Goal: Check status: Check status

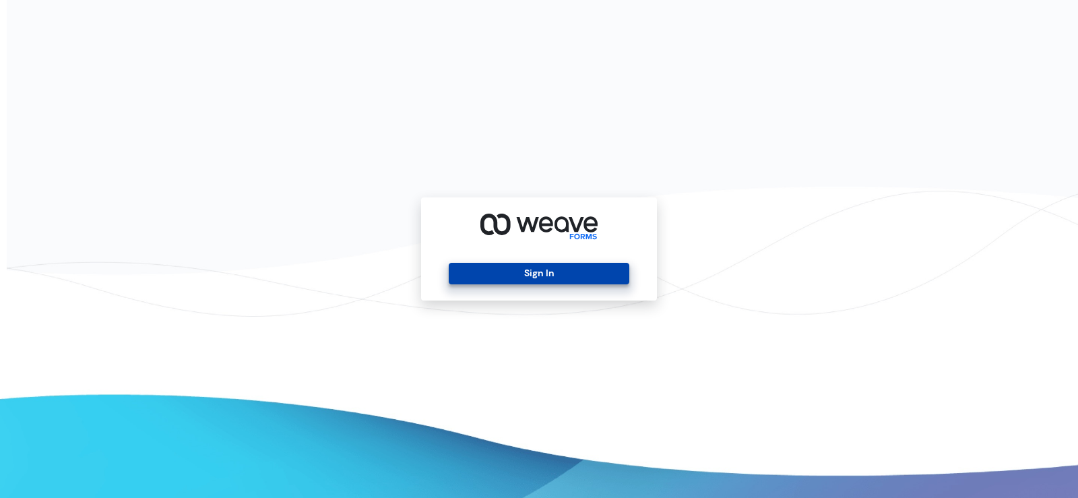
click at [476, 267] on button "Sign In" at bounding box center [539, 274] width 180 height 22
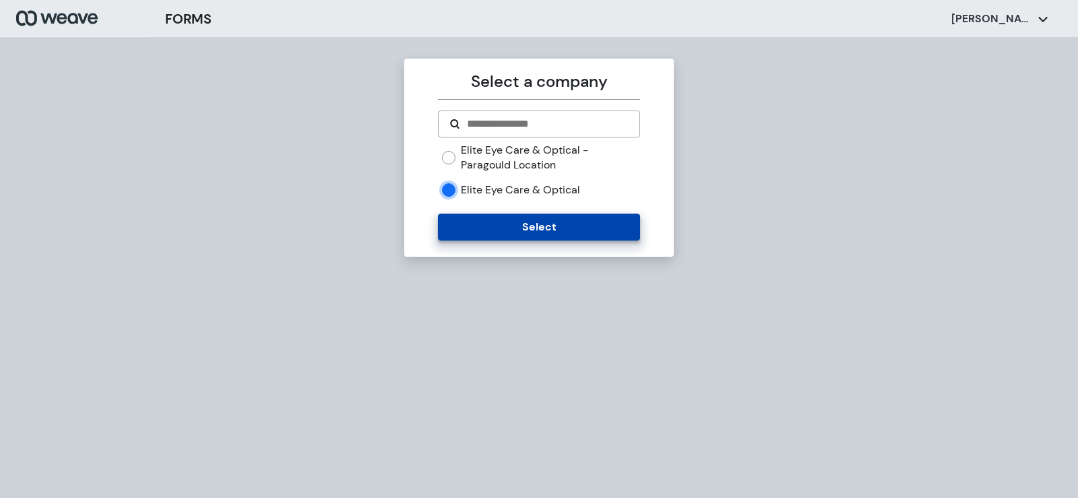
click at [494, 233] on button "Select" at bounding box center [538, 227] width 201 height 27
